Goal: Transaction & Acquisition: Download file/media

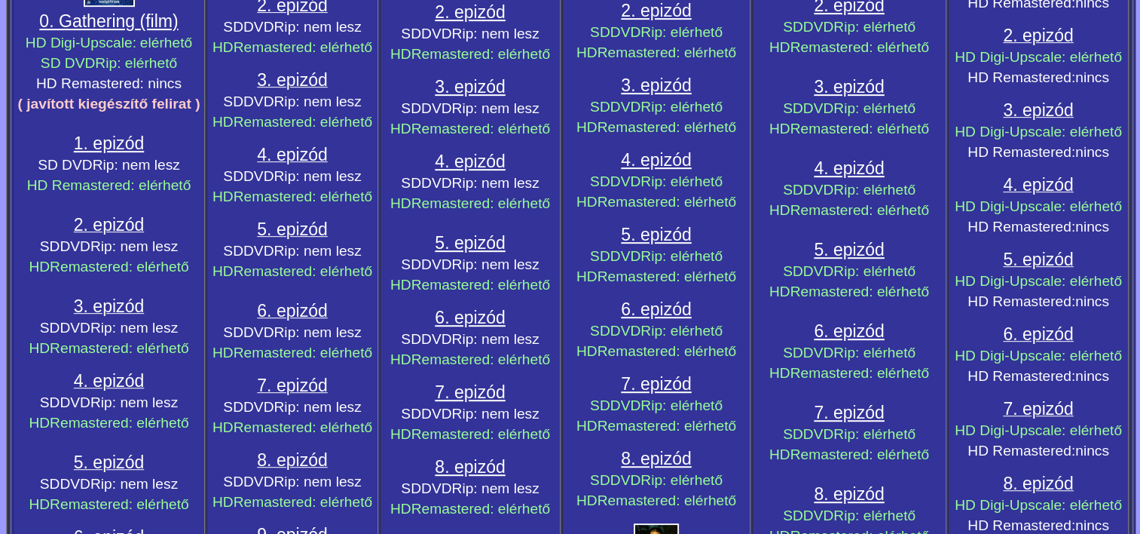
scroll to position [754, 0]
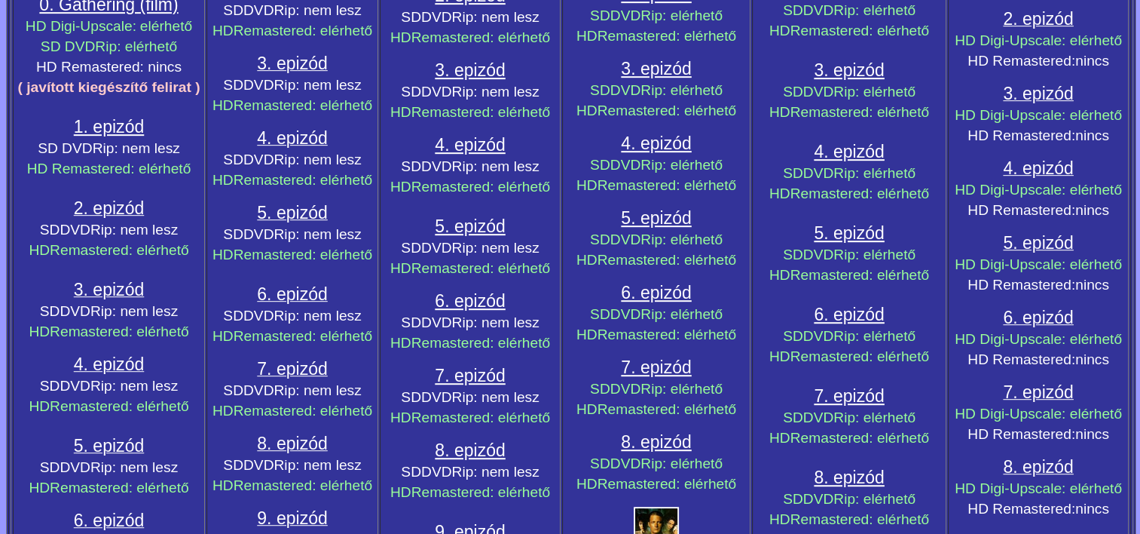
click at [125, 354] on span "4. epizód" at bounding box center [109, 364] width 70 height 20
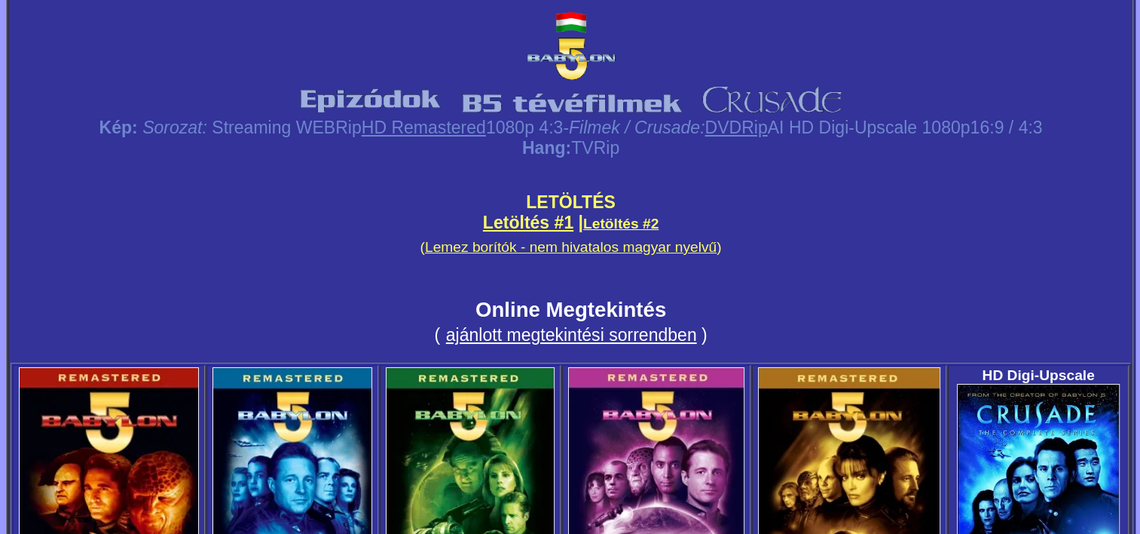
scroll to position [0, 0]
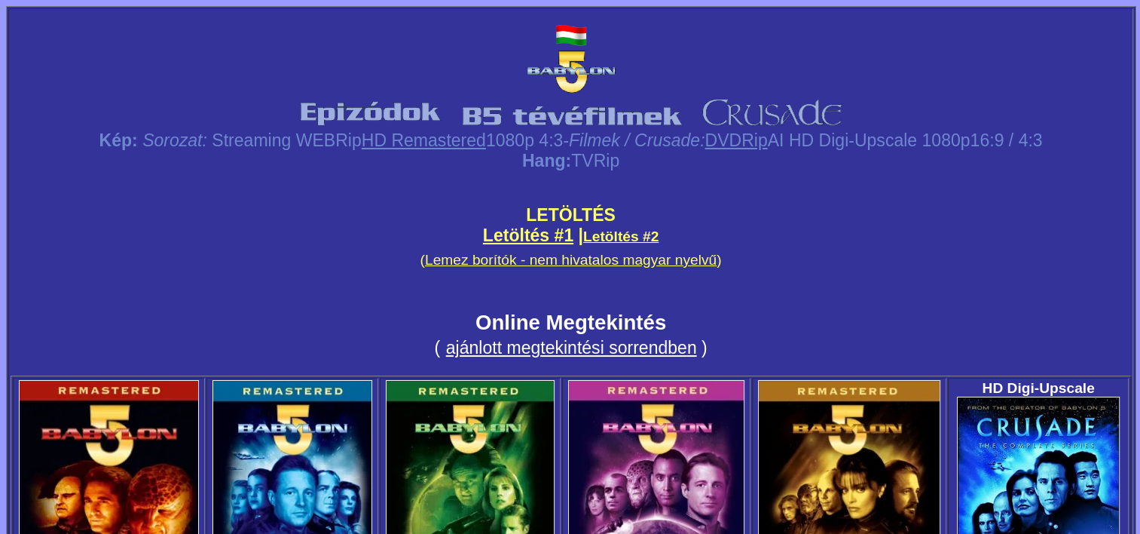
click at [616, 232] on span "Letöltés #2" at bounding box center [620, 236] width 75 height 16
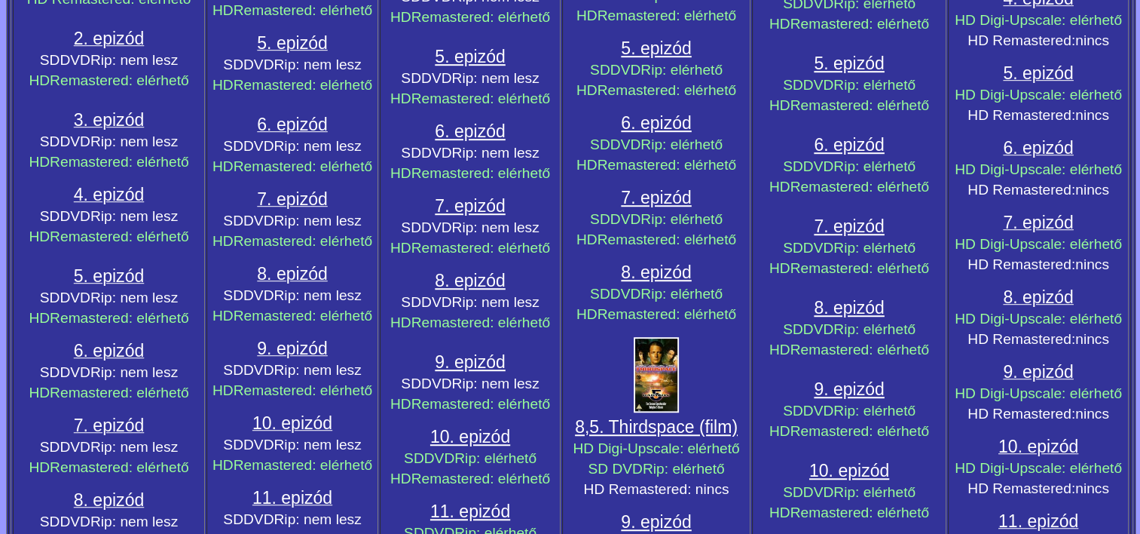
scroll to position [980, 0]
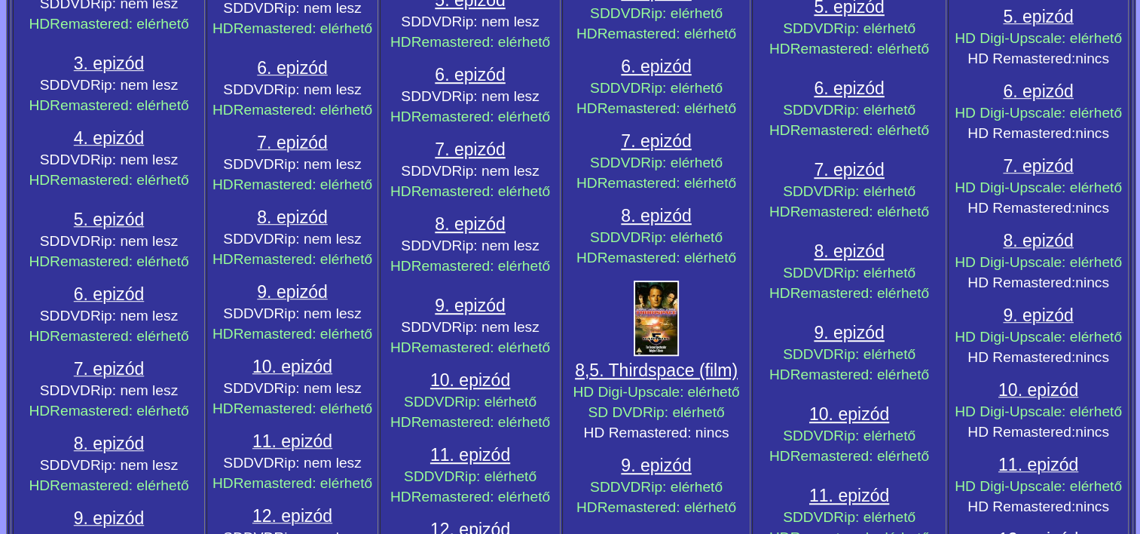
click at [122, 128] on span "4. epizód" at bounding box center [109, 138] width 70 height 20
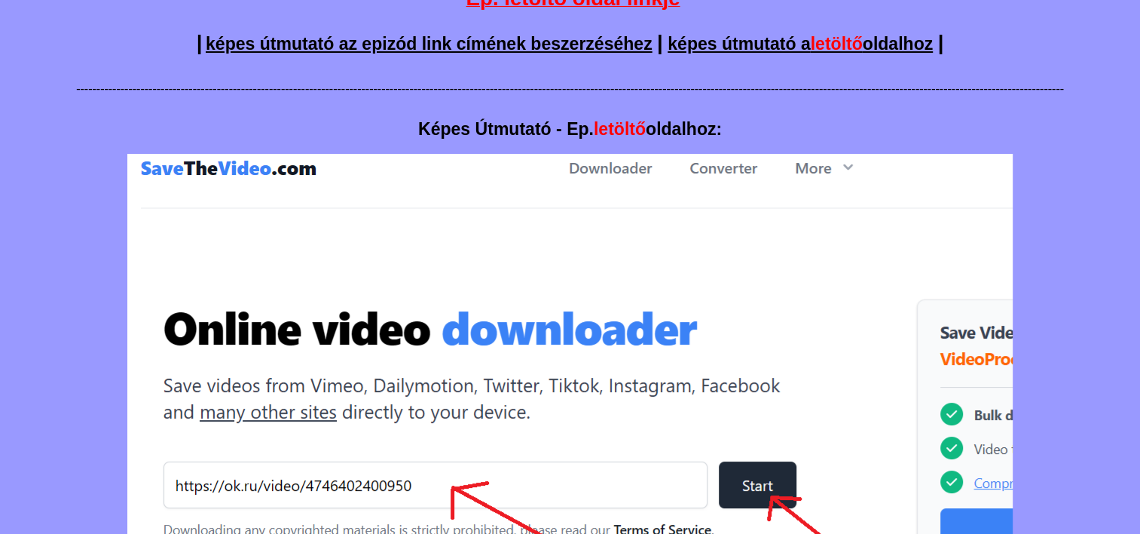
scroll to position [226, 0]
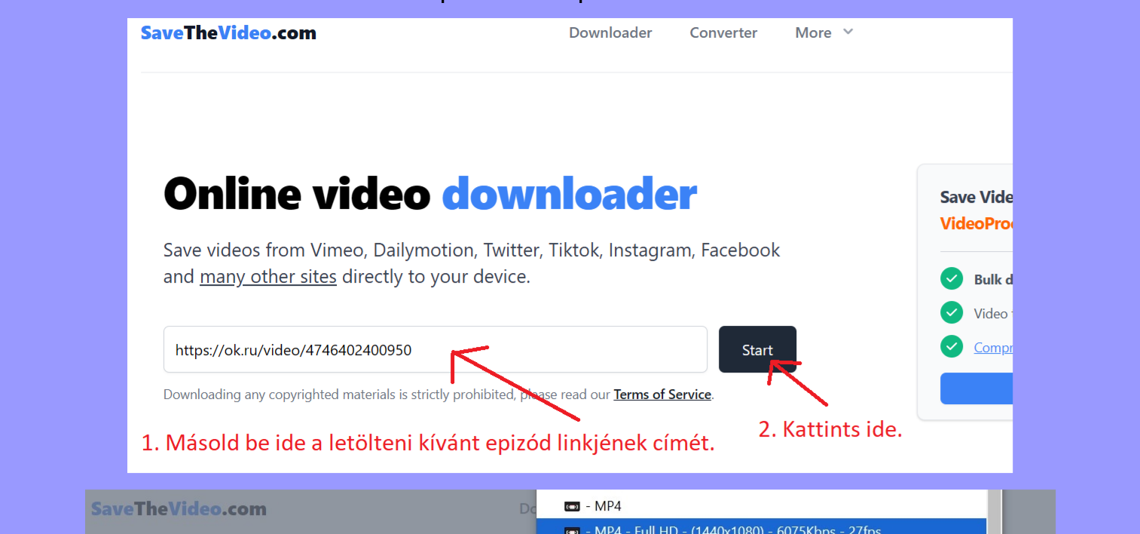
click at [313, 273] on img at bounding box center [569, 245] width 885 height 454
click at [560, 141] on img at bounding box center [569, 245] width 885 height 454
click at [621, 99] on img at bounding box center [569, 245] width 885 height 454
click at [779, 157] on img at bounding box center [569, 245] width 885 height 454
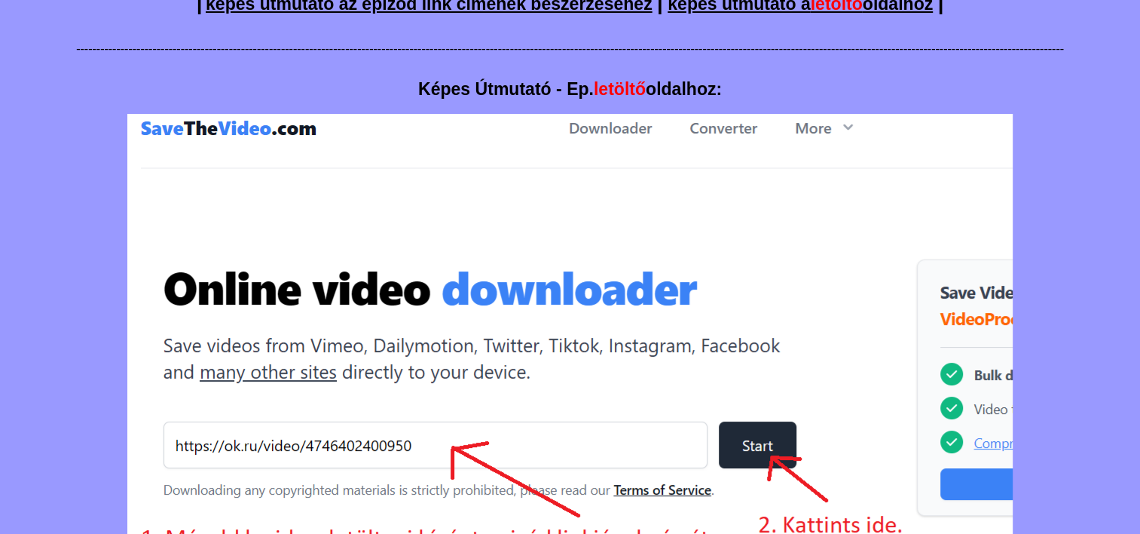
scroll to position [0, 0]
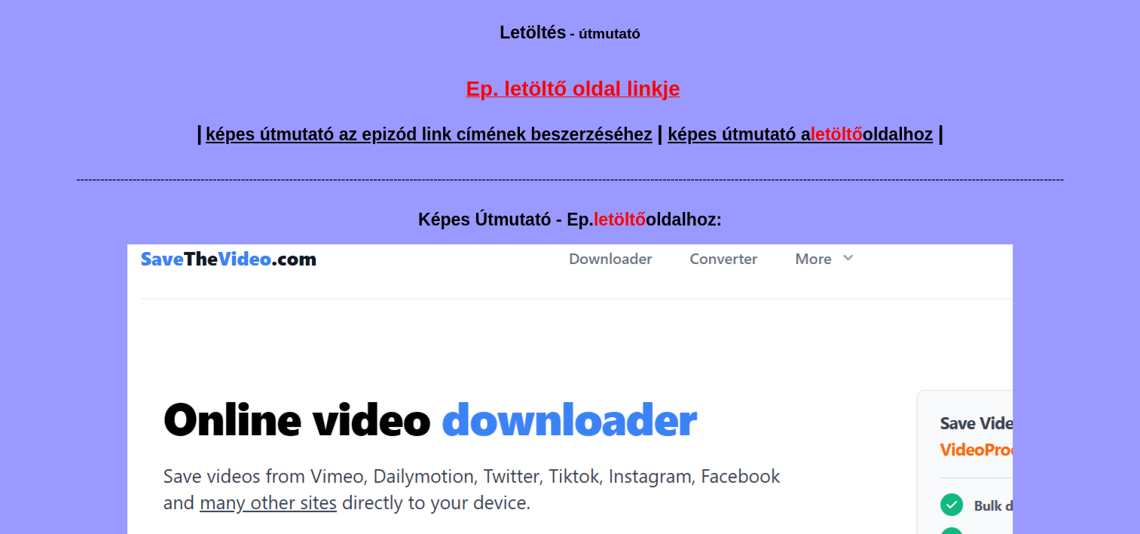
click at [626, 85] on span "Ep. letöltő oldal linkje" at bounding box center [573, 88] width 214 height 23
click at [647, 81] on span "Ep. letöltő oldal linkje" at bounding box center [573, 88] width 214 height 23
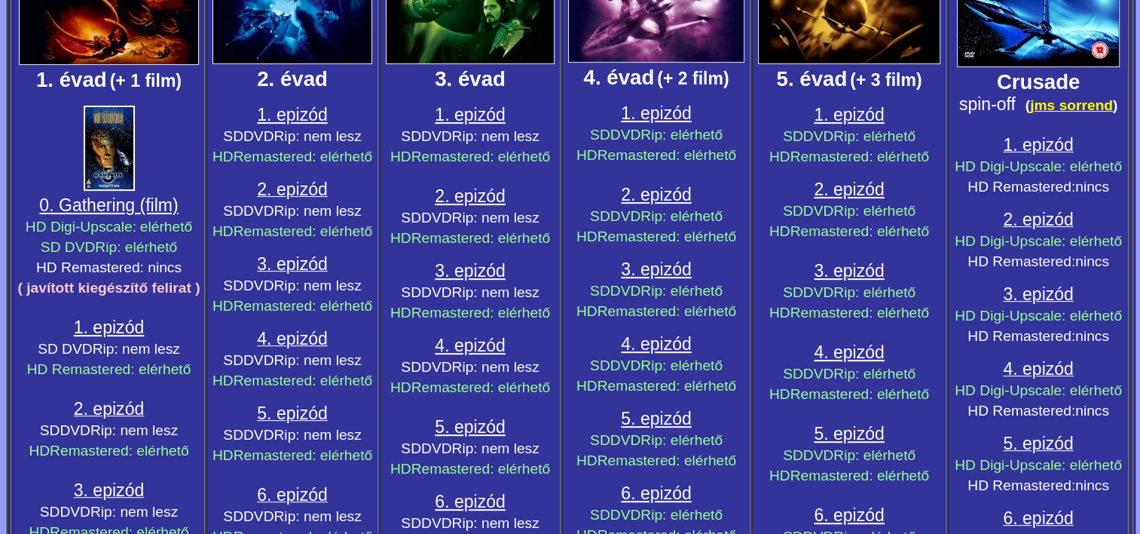
scroll to position [528, 0]
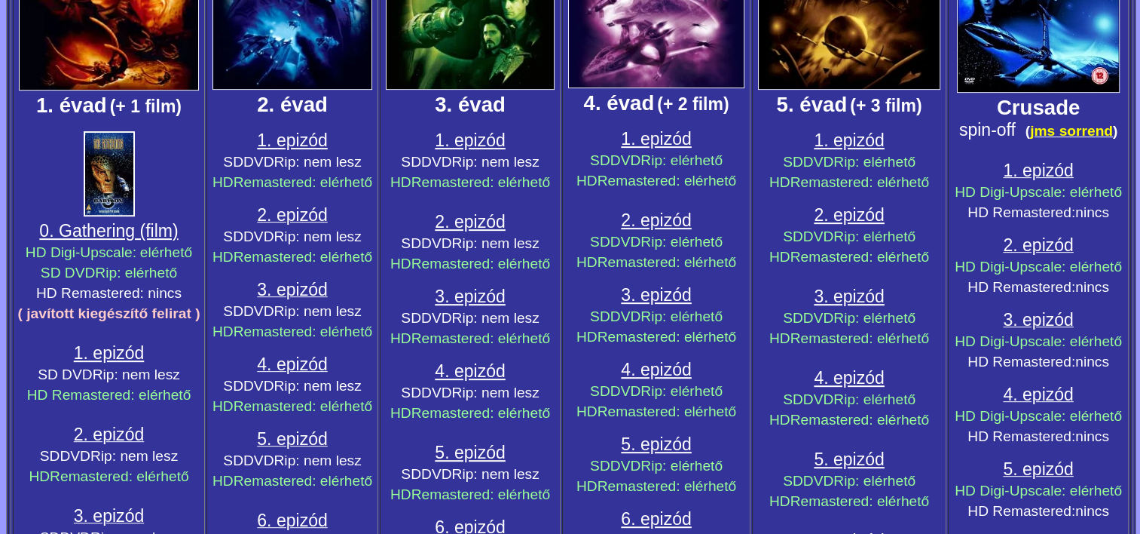
click at [150, 223] on span "0. Gathering (film)" at bounding box center [108, 231] width 139 height 20
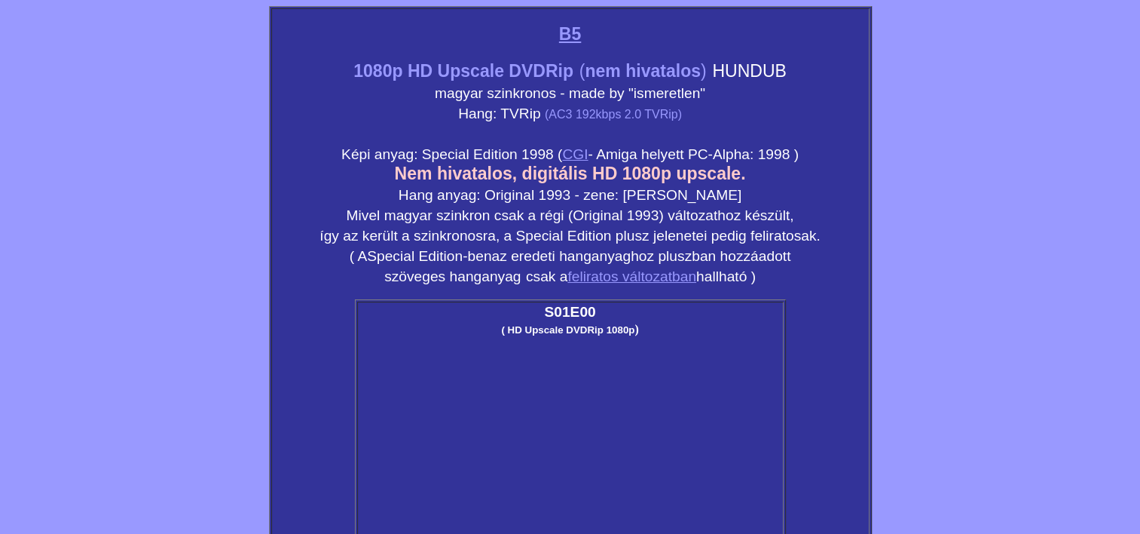
scroll to position [151, 0]
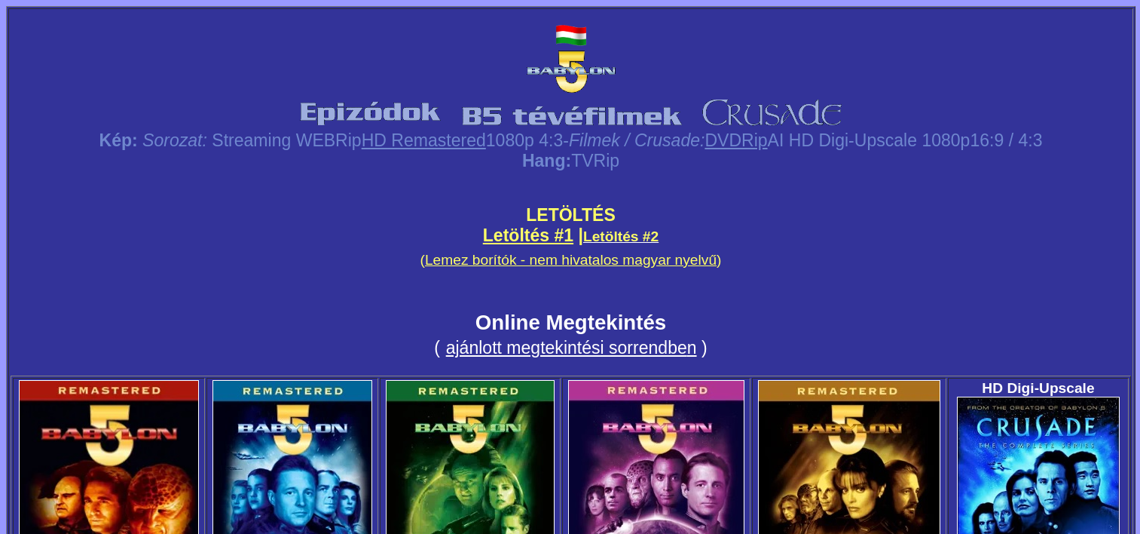
scroll to position [528, 0]
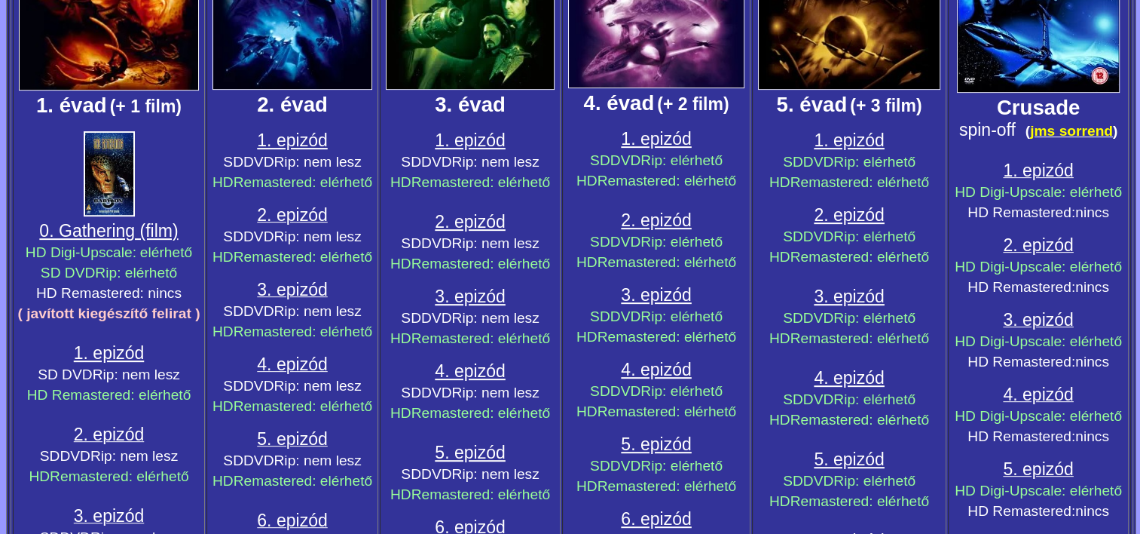
click at [101, 343] on span "1. epizód" at bounding box center [109, 353] width 70 height 20
click at [124, 424] on span "2. epizód" at bounding box center [109, 434] width 70 height 20
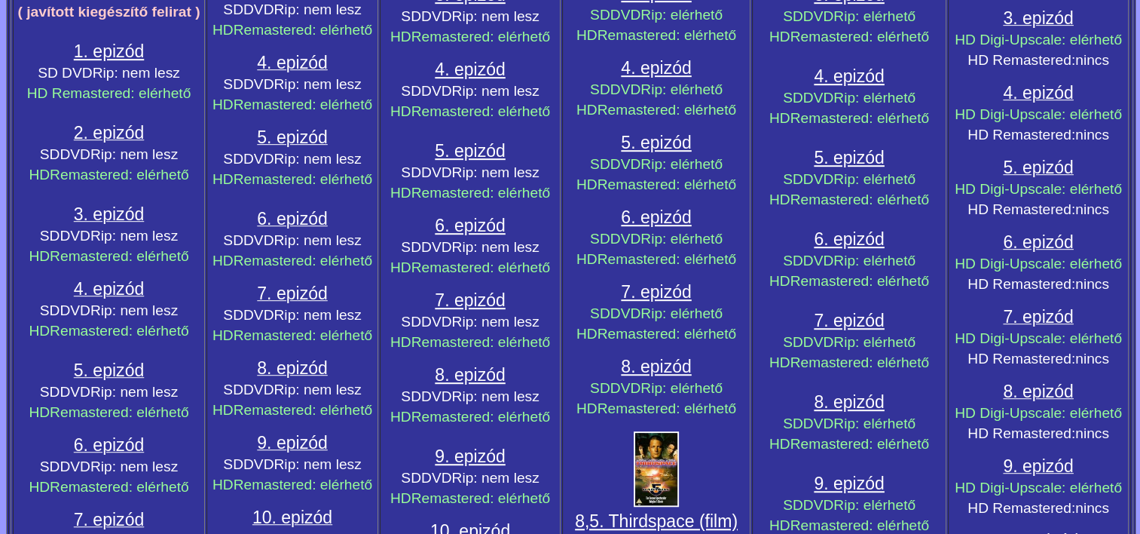
click at [113, 204] on span "3. epizód" at bounding box center [109, 214] width 70 height 20
click at [121, 360] on span "5. epizód" at bounding box center [109, 370] width 70 height 20
